Goal: Information Seeking & Learning: Check status

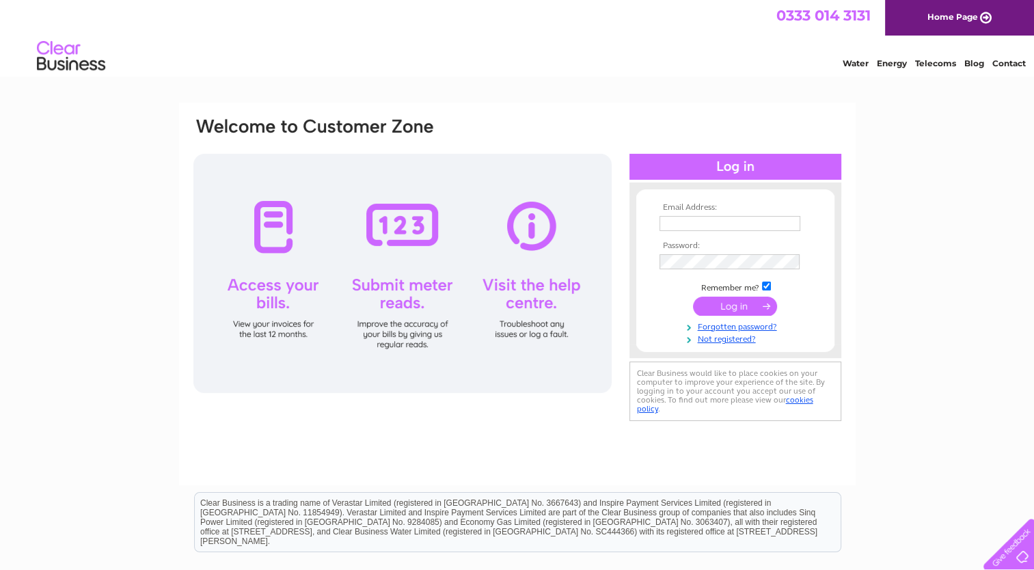
type input "enquiries@ardentorrieguesthouse.co.uk"
click at [727, 306] on input "submit" at bounding box center [735, 306] width 84 height 19
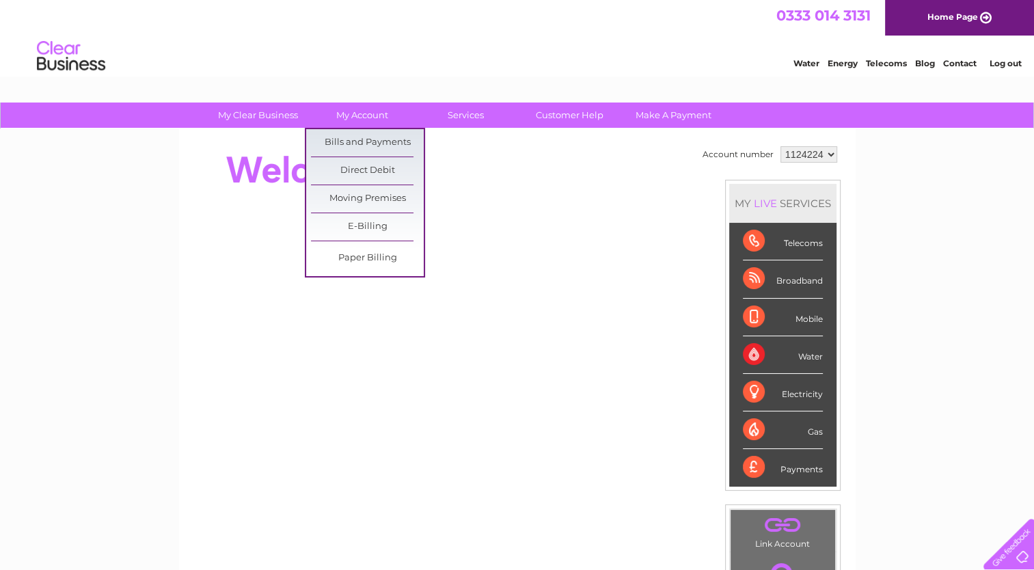
click at [351, 143] on link "Bills and Payments" at bounding box center [367, 142] width 113 height 27
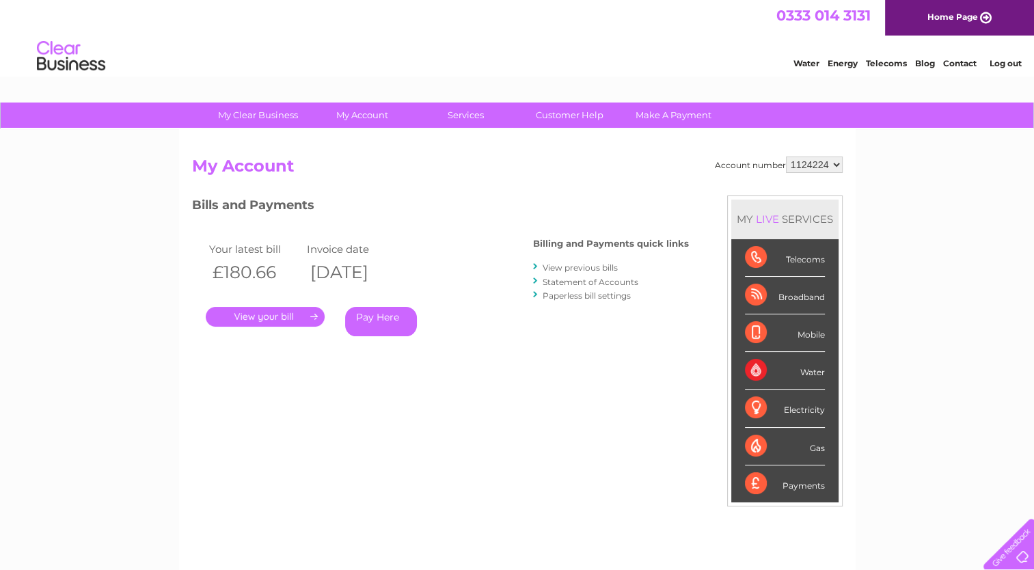
click at [274, 316] on link "." at bounding box center [265, 317] width 119 height 20
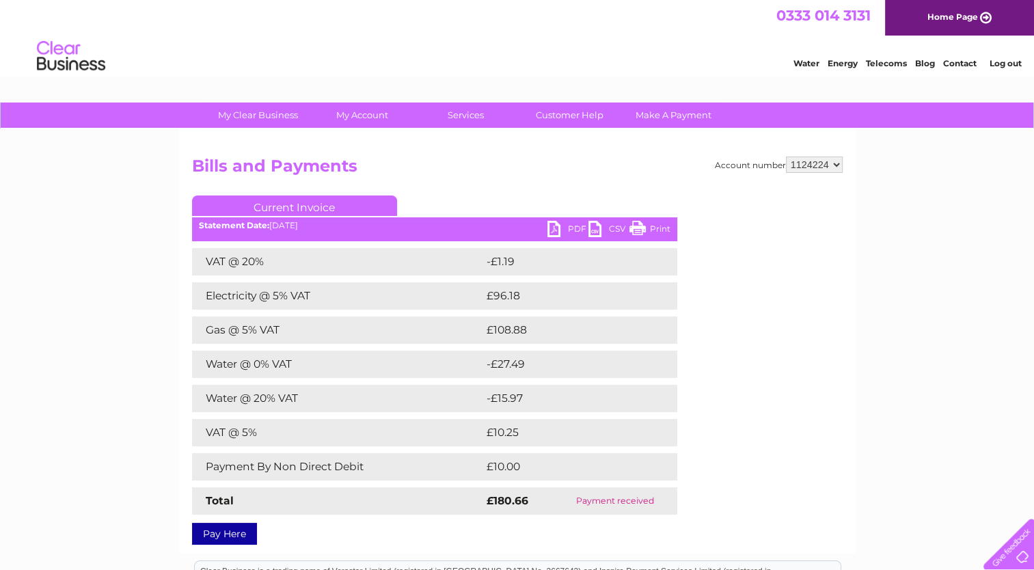
click at [837, 165] on select "1124224 1137083" at bounding box center [814, 165] width 57 height 16
select select "1137083"
click at [787, 157] on select "1124224 1137083" at bounding box center [814, 165] width 57 height 16
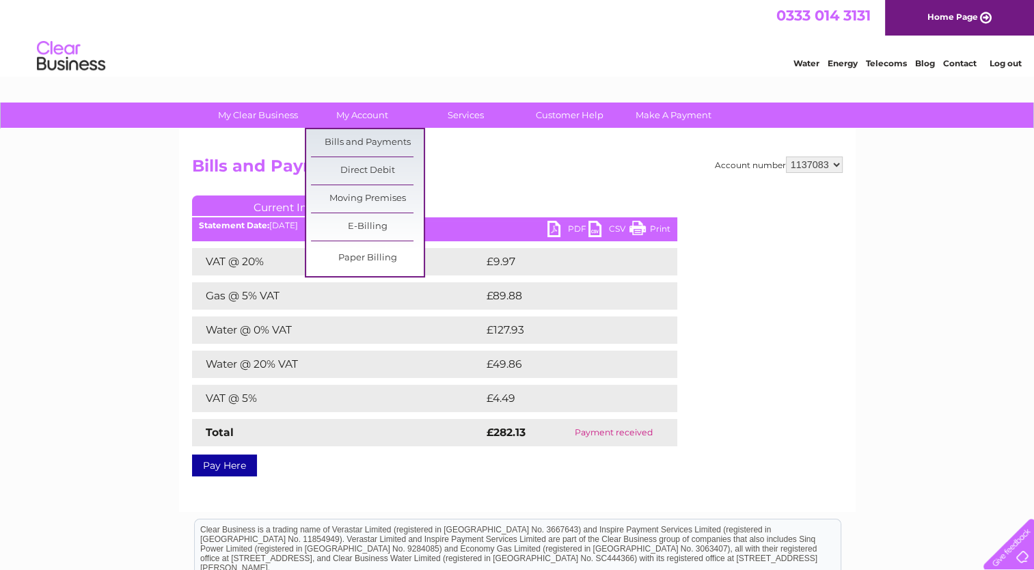
click at [358, 122] on link "My Account" at bounding box center [362, 115] width 113 height 25
click at [361, 144] on link "Bills and Payments" at bounding box center [367, 142] width 113 height 27
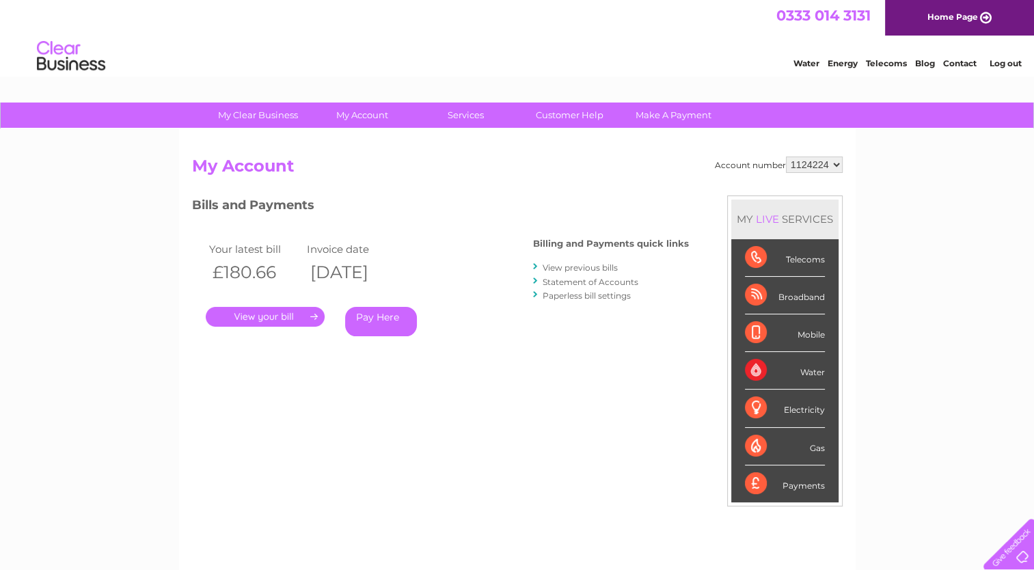
click at [831, 163] on select "1124224 1137083" at bounding box center [814, 165] width 57 height 16
select select "1137083"
click at [787, 157] on select "1124224 1137083" at bounding box center [814, 165] width 57 height 16
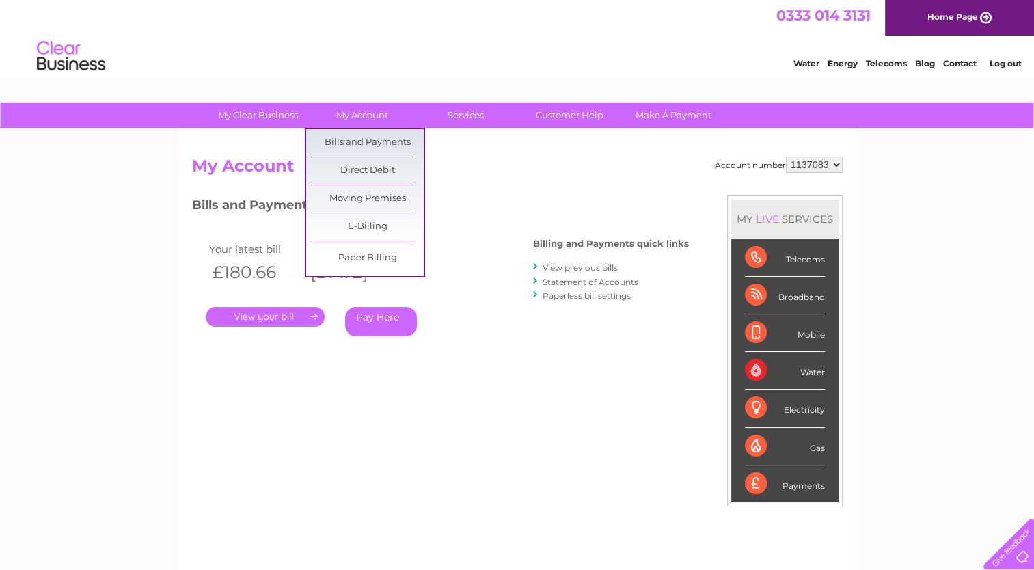
click at [364, 140] on link "Bills and Payments" at bounding box center [367, 142] width 113 height 27
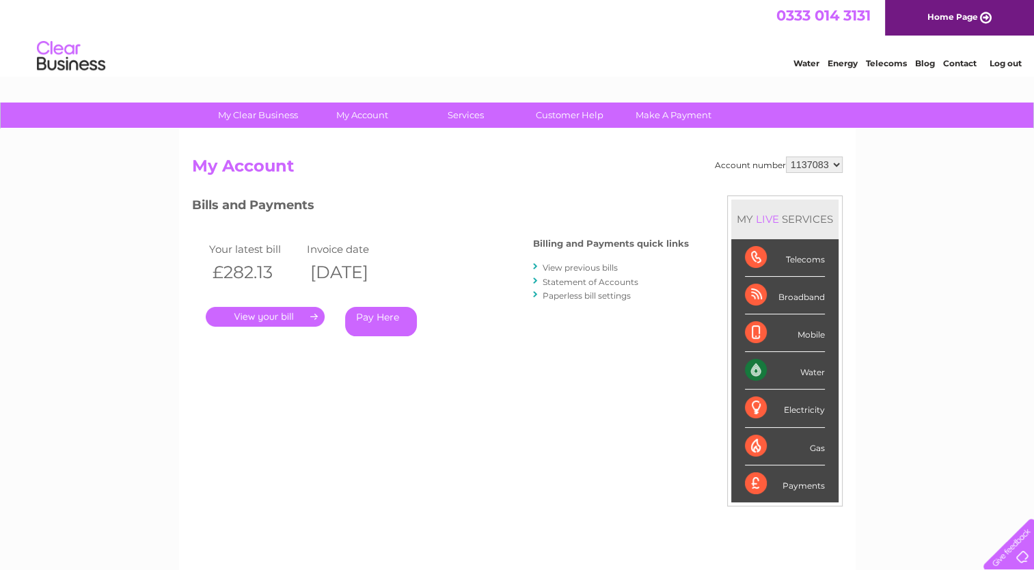
click at [271, 316] on link "." at bounding box center [265, 317] width 119 height 20
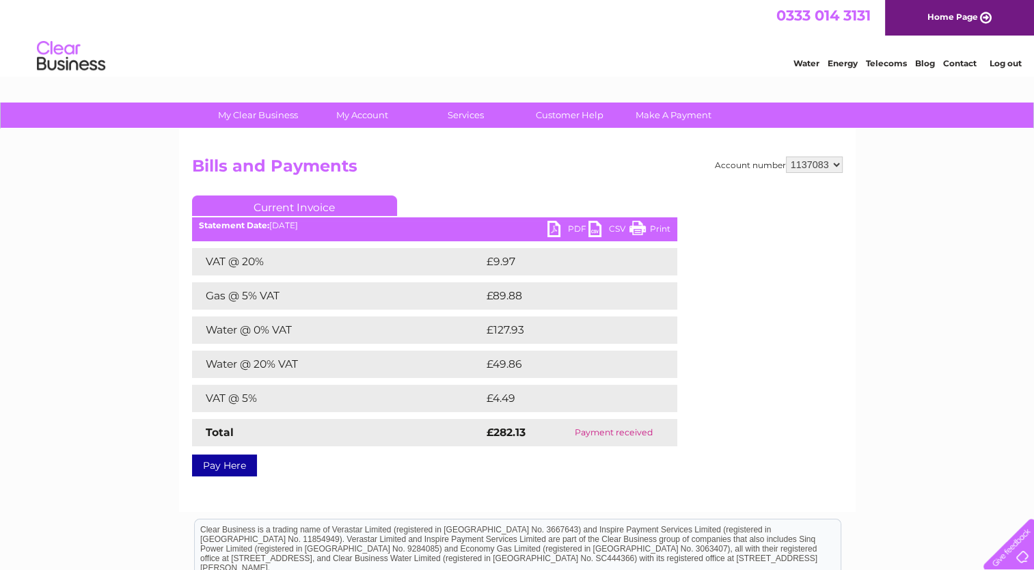
click at [837, 165] on select "1124224 1137083" at bounding box center [814, 165] width 57 height 16
select select "1124224"
click at [787, 157] on select "1124224 1137083" at bounding box center [814, 165] width 57 height 16
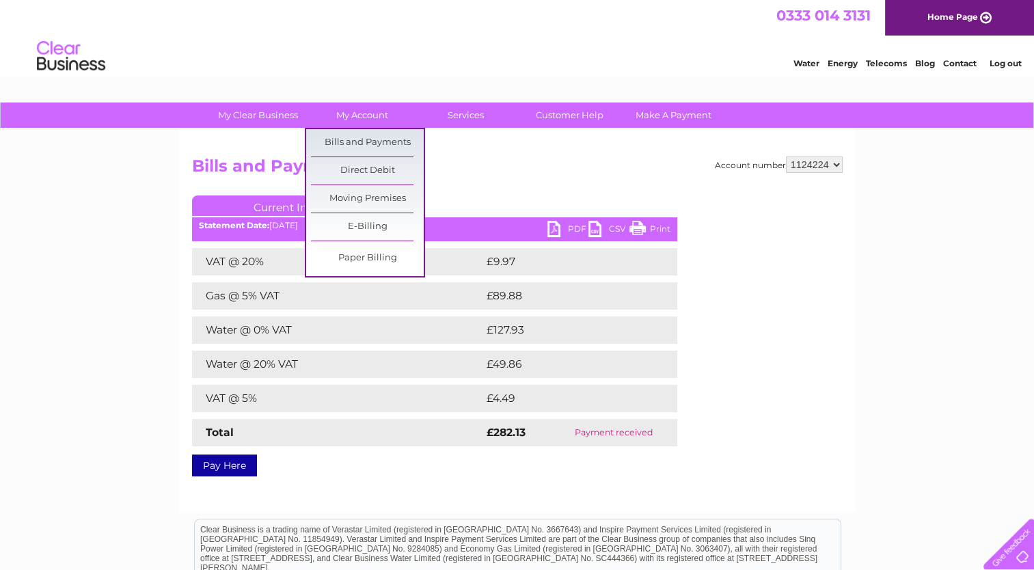
click at [367, 119] on link "My Account" at bounding box center [362, 115] width 113 height 25
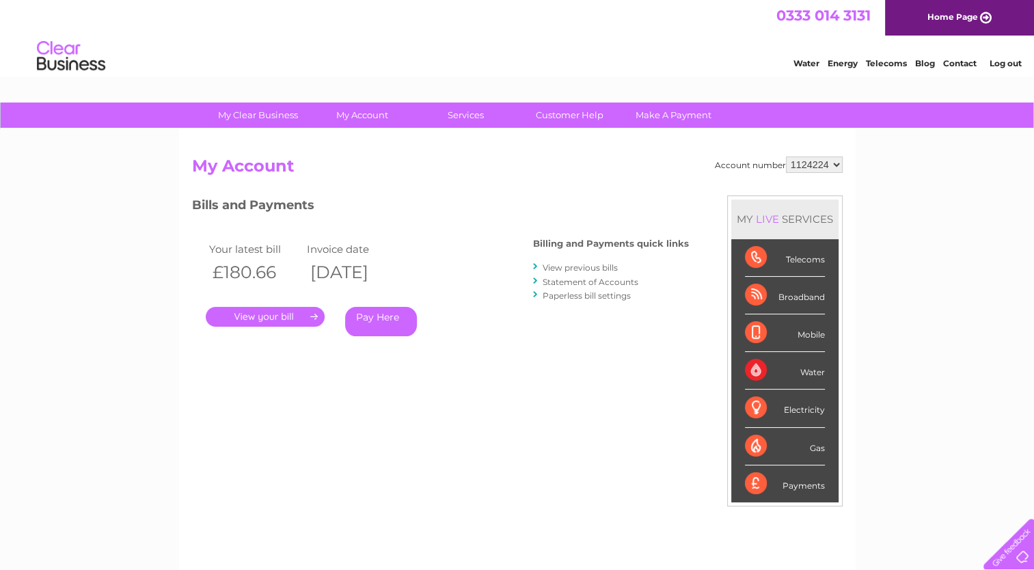
click at [268, 310] on link "." at bounding box center [265, 317] width 119 height 20
